Goal: Information Seeking & Learning: Check status

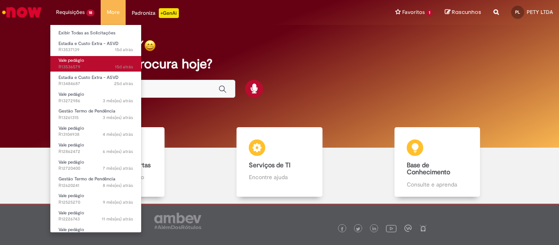
click at [84, 63] on span "Vale pedágio" at bounding box center [72, 60] width 26 height 6
click at [82, 62] on span "Vale pedágio" at bounding box center [72, 60] width 26 height 6
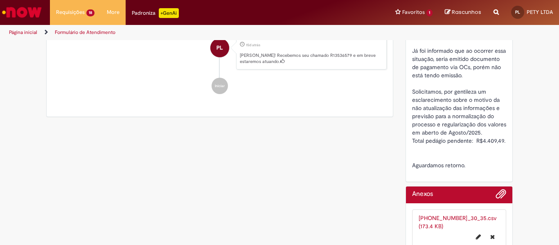
scroll to position [287, 0]
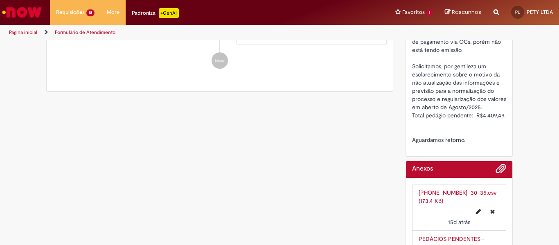
click at [497, 117] on span "Senhores, boa tarde! Identificamos que o erro relacionado ao Pedágio persiste. …" at bounding box center [460, 50] width 96 height 188
click at [496, 122] on div "Senhores, boa tarde! Identificamos que o erro relacionado ao Pedágio persiste. …" at bounding box center [459, 50] width 95 height 188
click at [497, 116] on span "Senhores, boa tarde! Identificamos que o erro relacionado ao Pedágio persiste. …" at bounding box center [460, 50] width 96 height 188
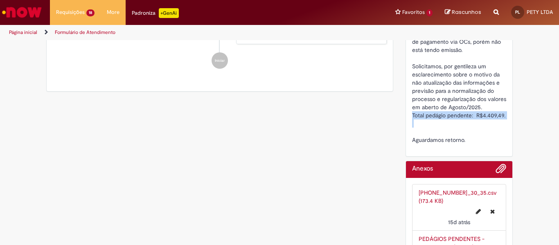
click at [497, 116] on span "Senhores, boa tarde! Identificamos que o erro relacionado ao Pedágio persiste. …" at bounding box center [460, 50] width 96 height 188
click at [431, 127] on div "Senhores, boa tarde! Identificamos que o erro relacionado ao Pedágio persiste. …" at bounding box center [459, 50] width 95 height 188
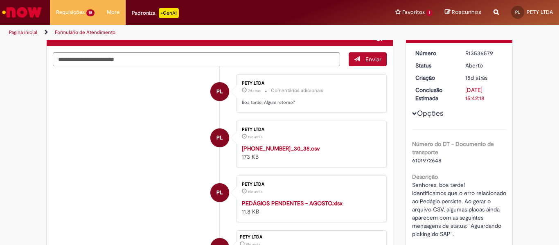
scroll to position [0, 0]
